Goal: Entertainment & Leisure: Consume media (video, audio)

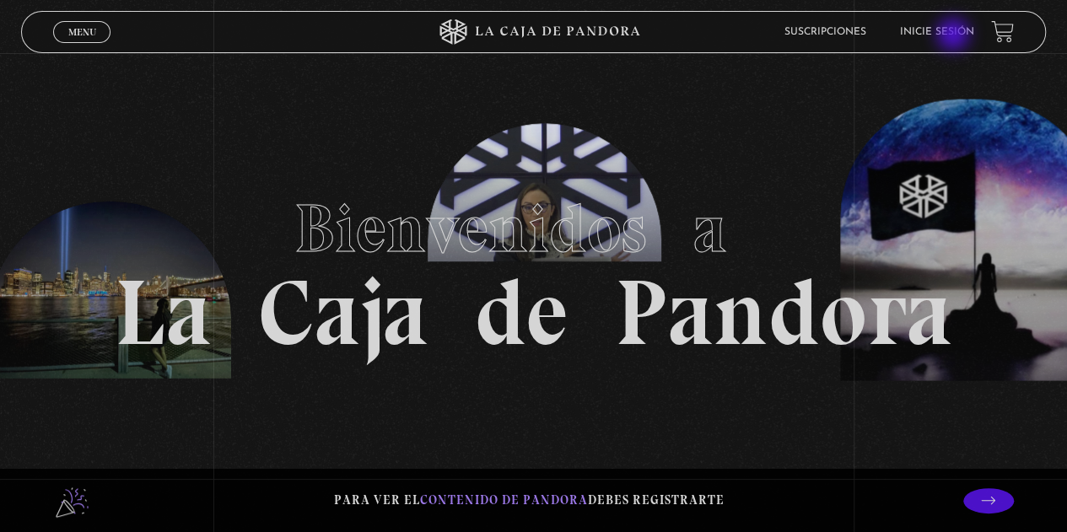
click at [953, 35] on link "Inicie sesión" at bounding box center [937, 32] width 74 height 10
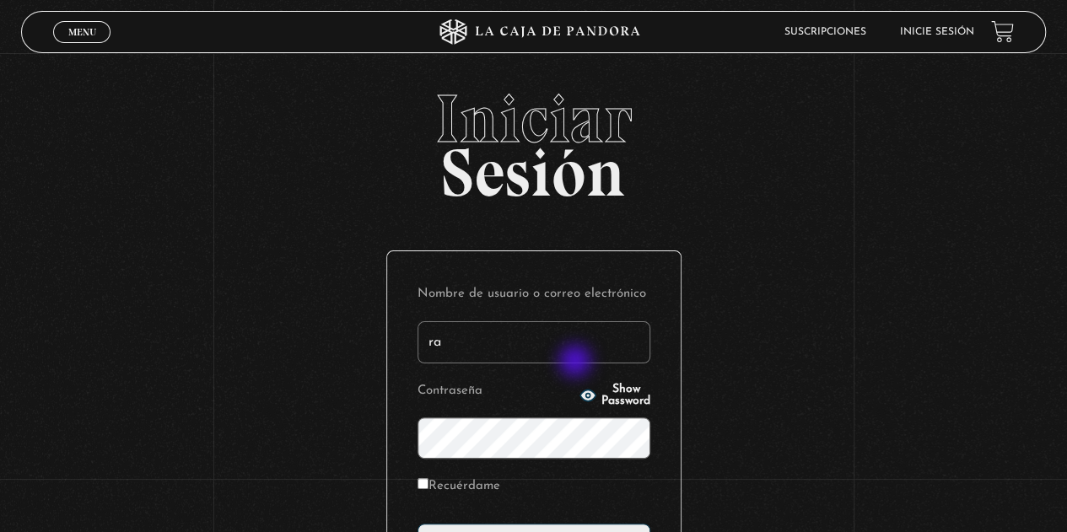
type input "raquelsv85@hotmail.com"
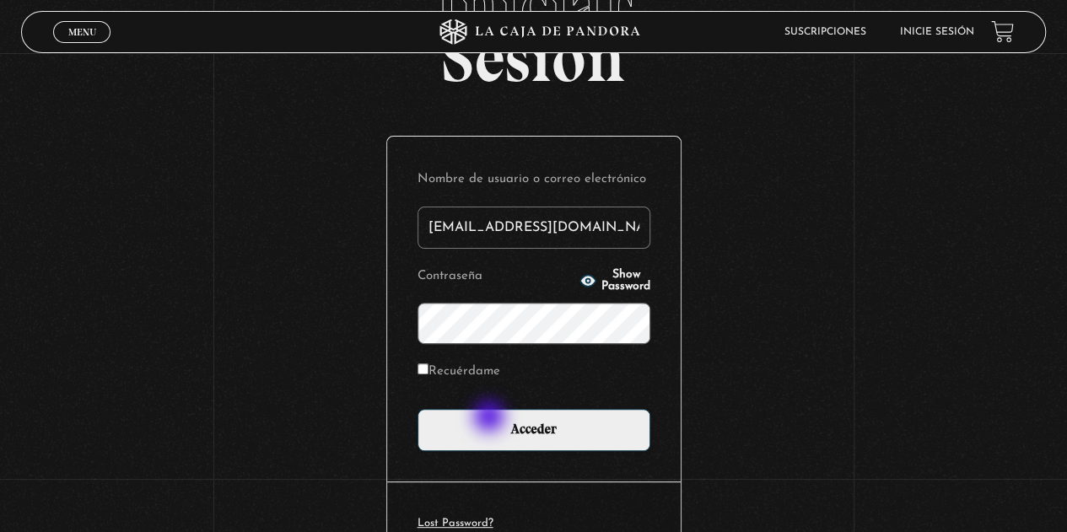
scroll to position [169, 0]
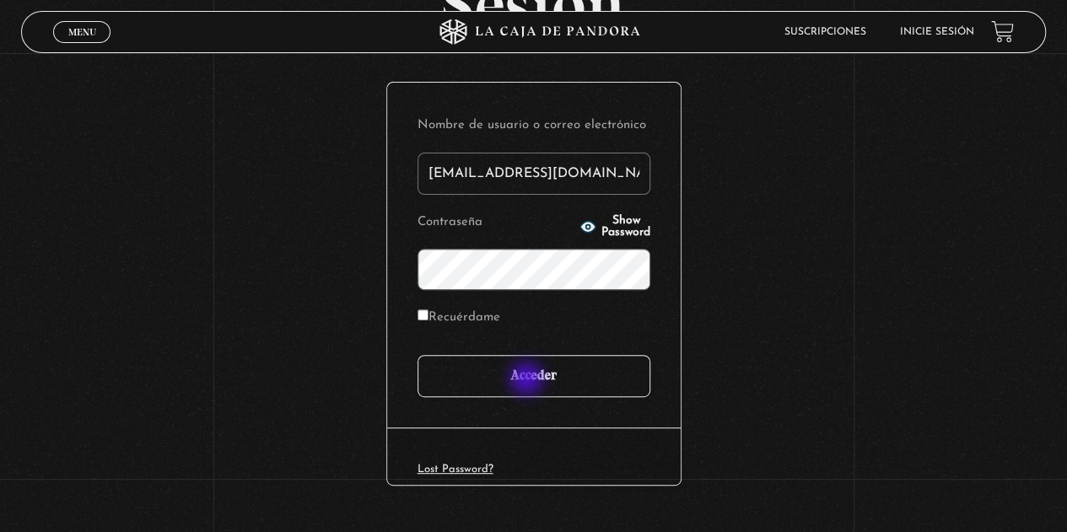
click at [528, 379] on input "Acceder" at bounding box center [533, 376] width 233 height 42
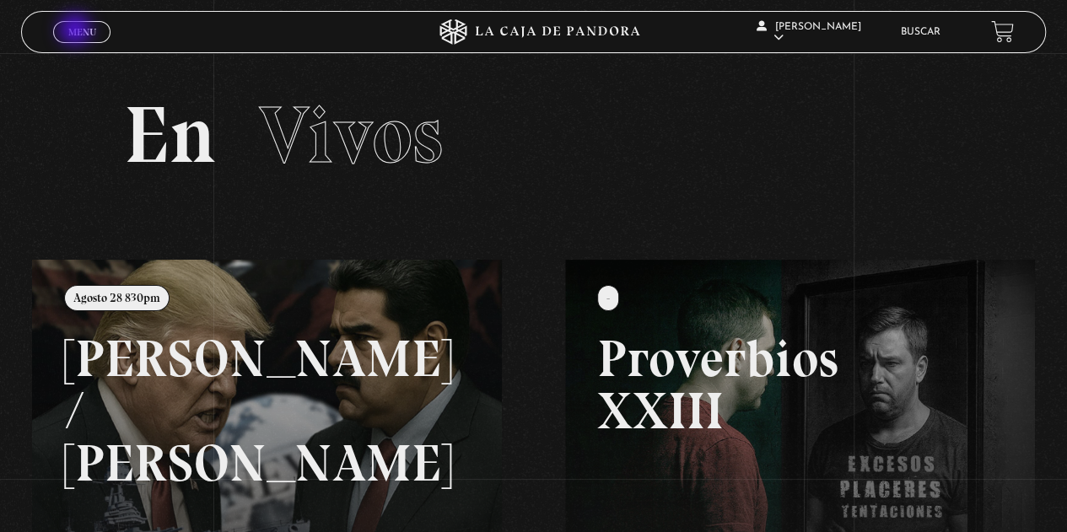
click at [77, 31] on span "Menu" at bounding box center [82, 32] width 28 height 10
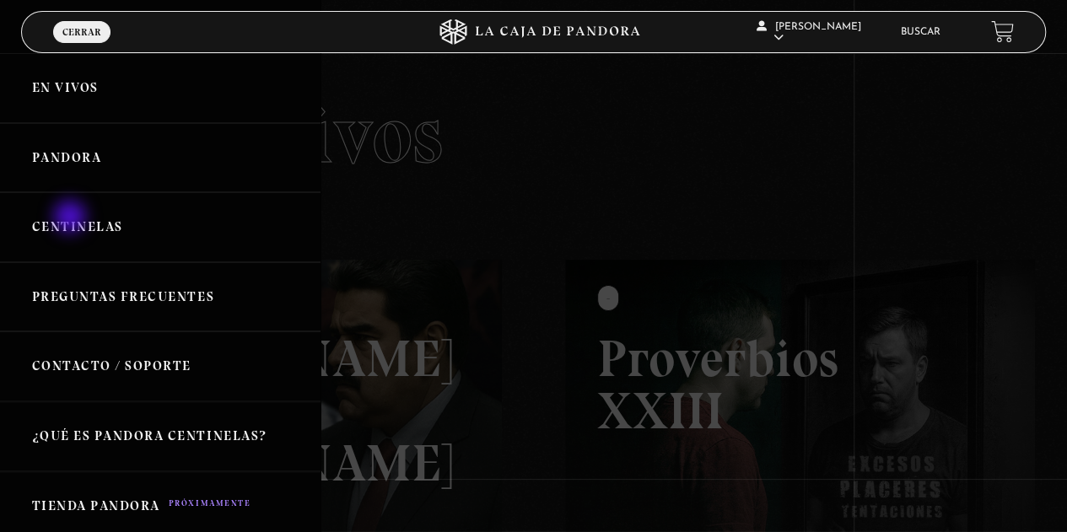
click at [72, 218] on link "Centinelas" at bounding box center [160, 227] width 320 height 70
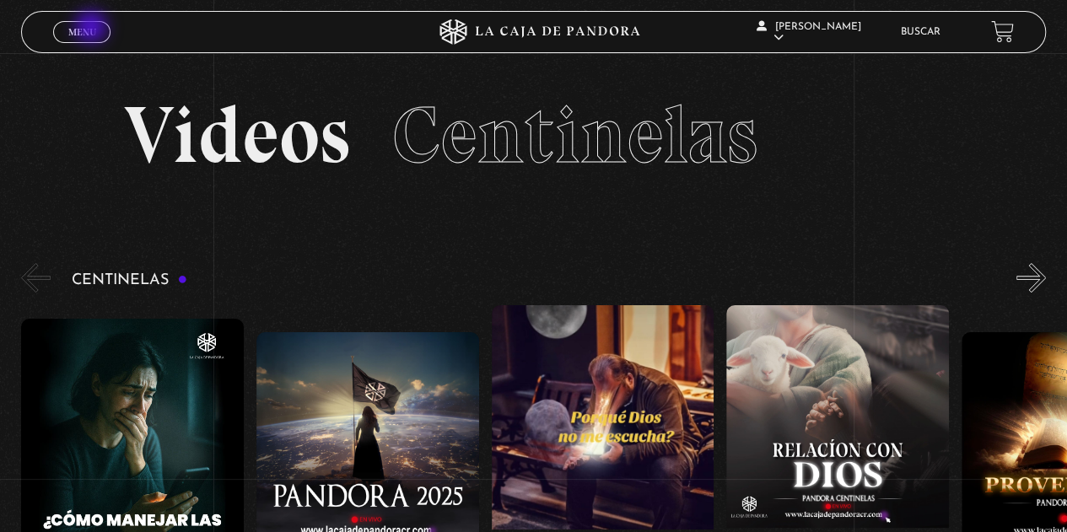
click at [93, 29] on span "Menu" at bounding box center [82, 32] width 28 height 10
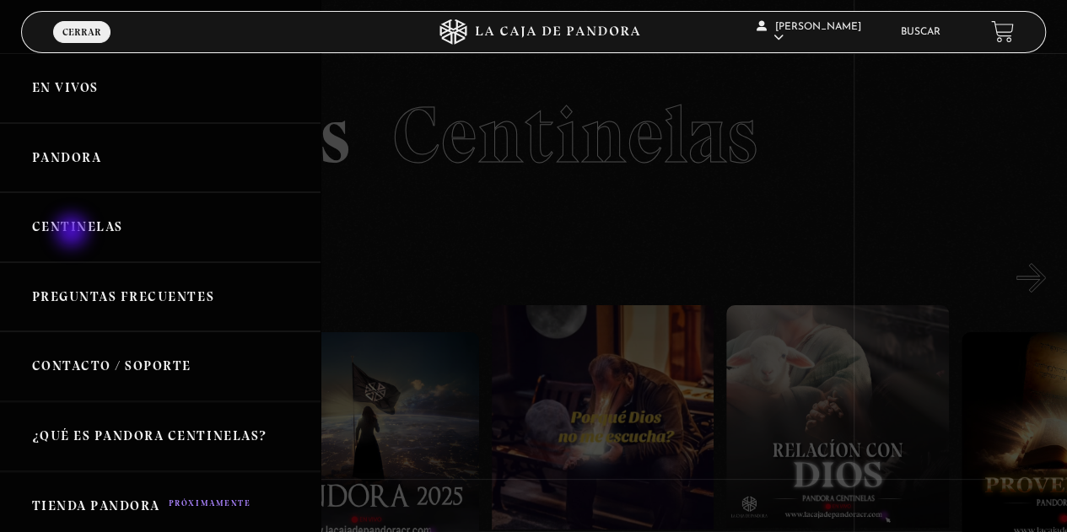
click at [73, 234] on link "Centinelas" at bounding box center [160, 227] width 320 height 70
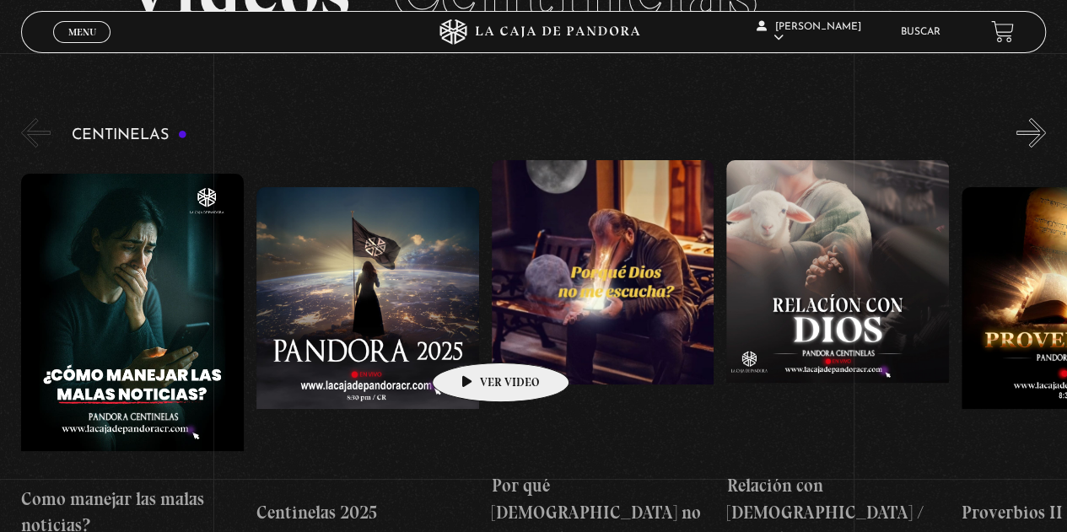
scroll to position [84, 0]
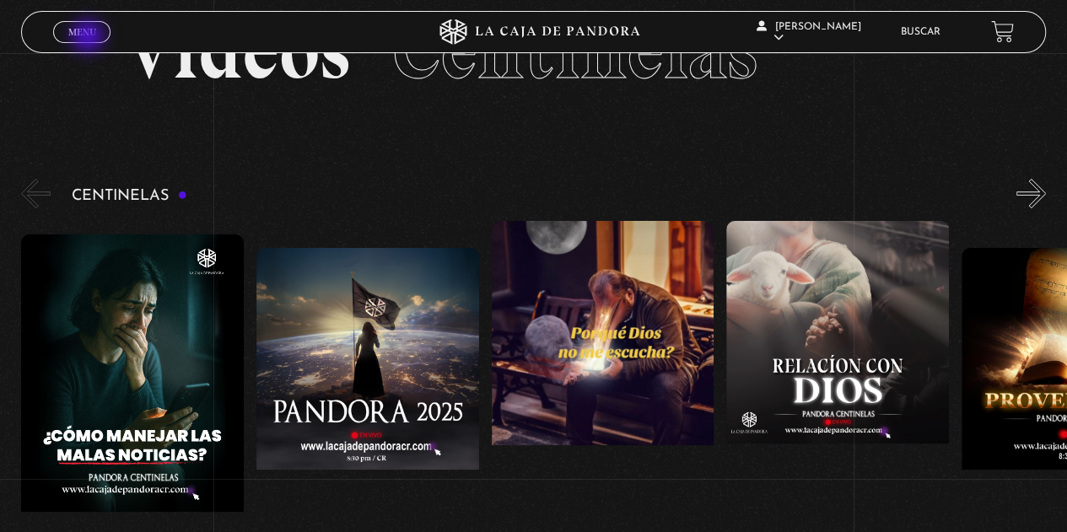
click at [89, 38] on link "Menu Cerrar" at bounding box center [81, 32] width 57 height 22
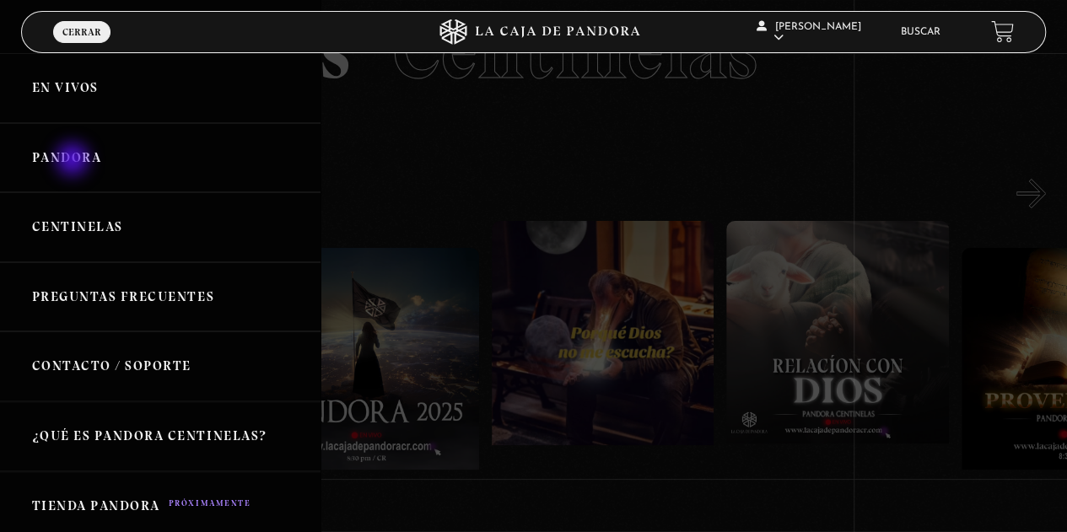
click at [73, 156] on link "Pandora" at bounding box center [160, 158] width 320 height 70
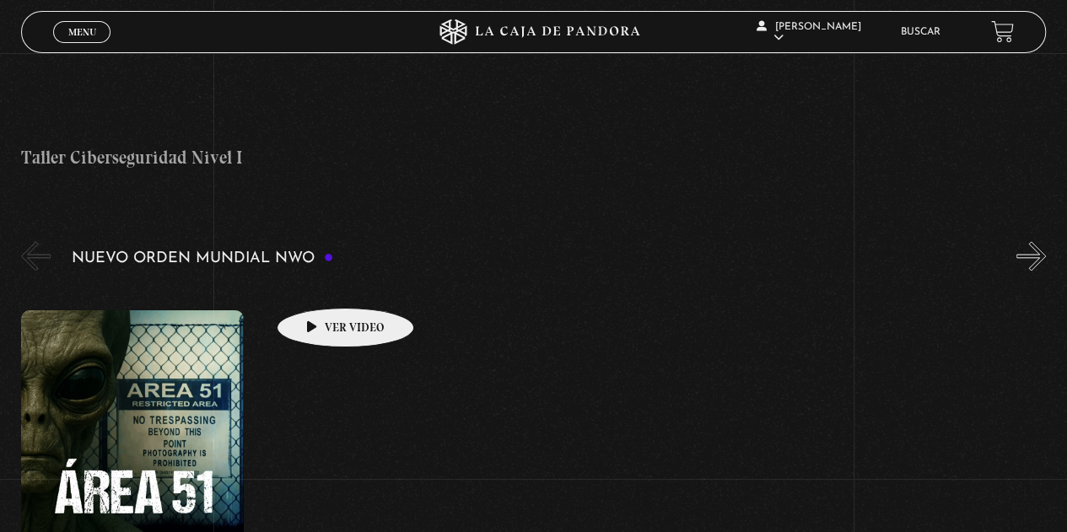
scroll to position [1180, 0]
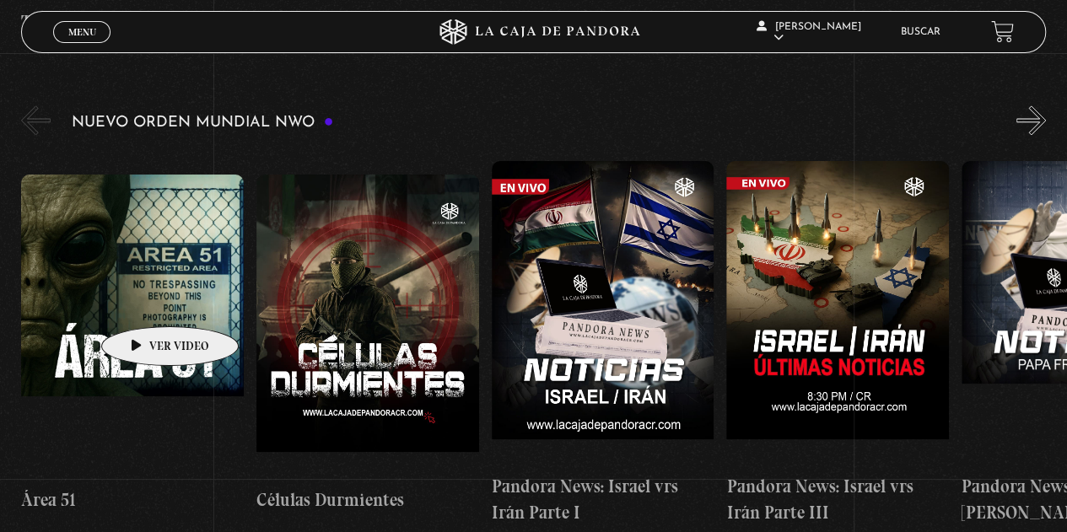
click at [143, 301] on figure at bounding box center [132, 327] width 223 height 304
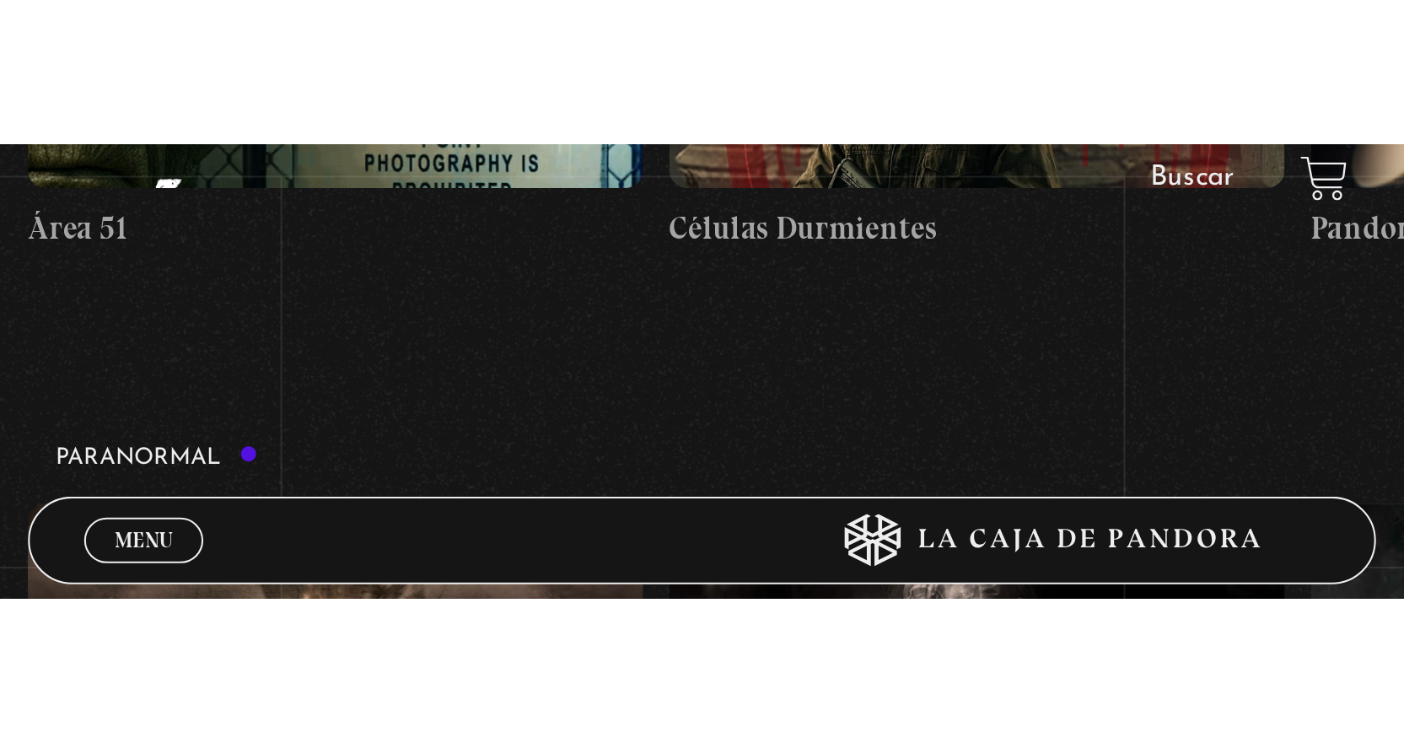
scroll to position [1173, 0]
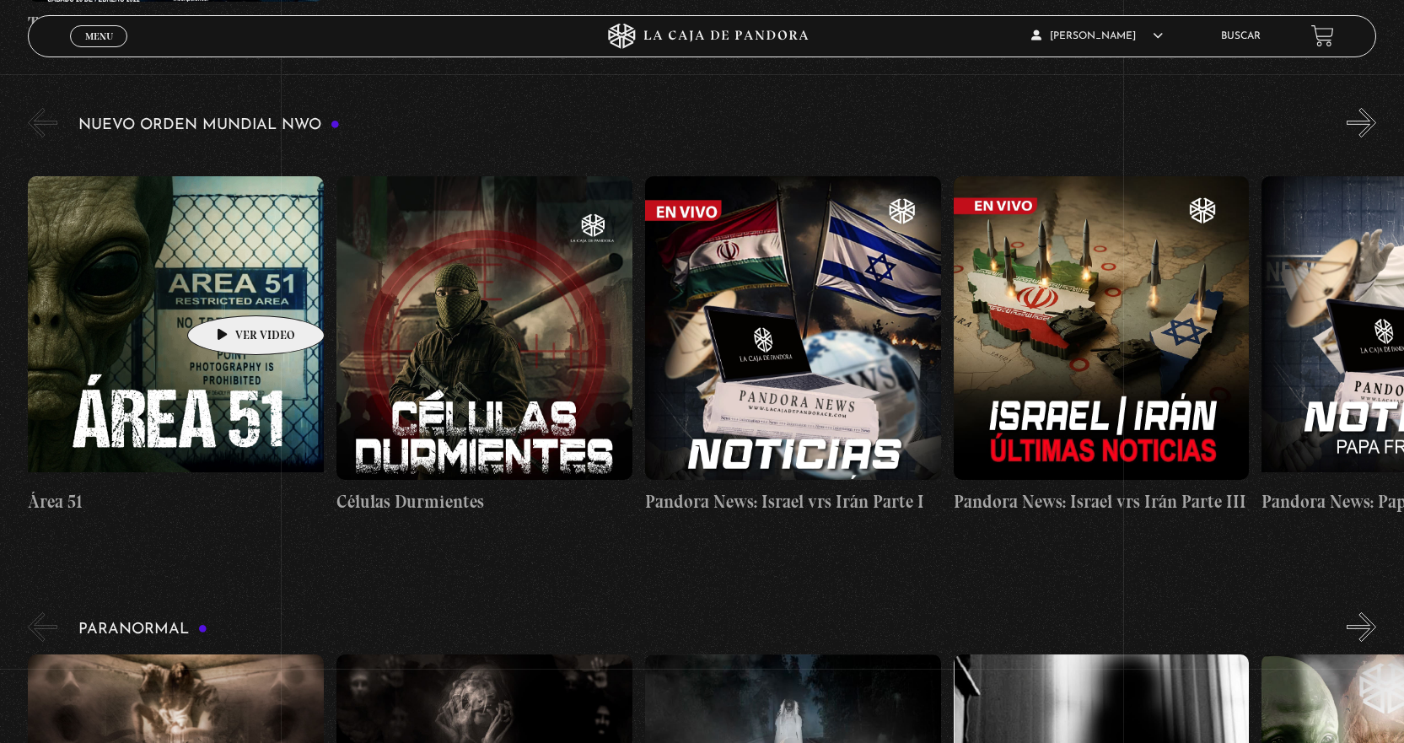
click at [229, 290] on figure at bounding box center [176, 328] width 296 height 304
